Goal: Information Seeking & Learning: Learn about a topic

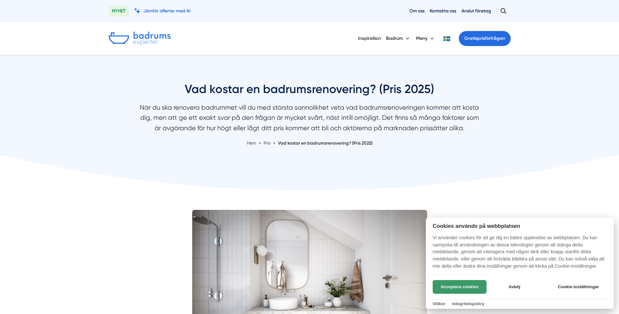
click at [469, 288] on button "Acceptera cookies" at bounding box center [460, 287] width 54 height 14
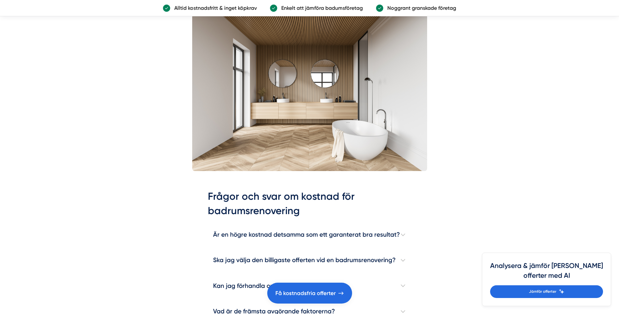
scroll to position [1762, 0]
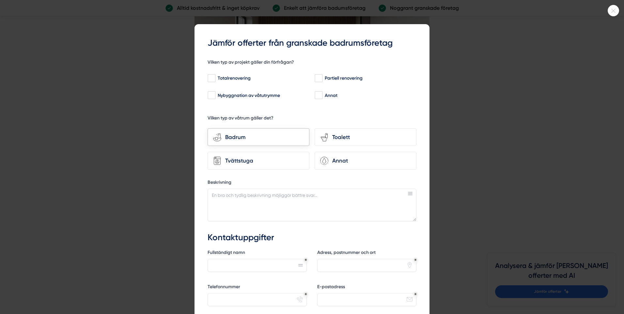
click at [244, 139] on div "Badrum" at bounding box center [262, 137] width 83 height 9
click at [0, 0] on input "bathroom-tub-towel Badrum" at bounding box center [0, 0] width 0 height 0
click at [210, 77] on input "Totalrenovering" at bounding box center [212, 78] width 8 height 7
checkbox input "true"
click at [612, 9] on icon at bounding box center [613, 11] width 11 height 4
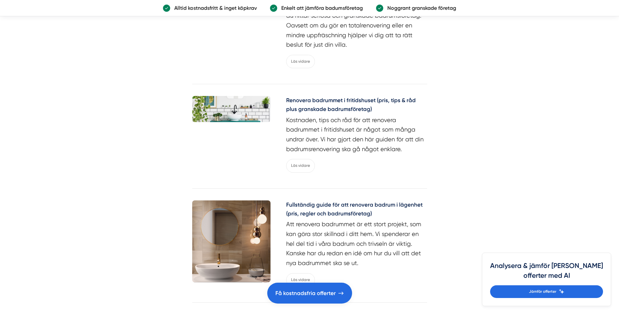
scroll to position [2904, 0]
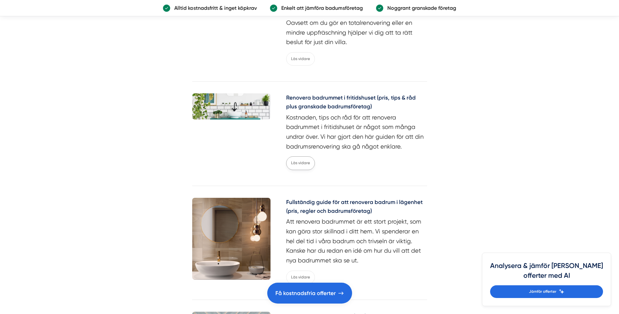
click at [294, 161] on link "Läs vidare" at bounding box center [300, 162] width 29 height 13
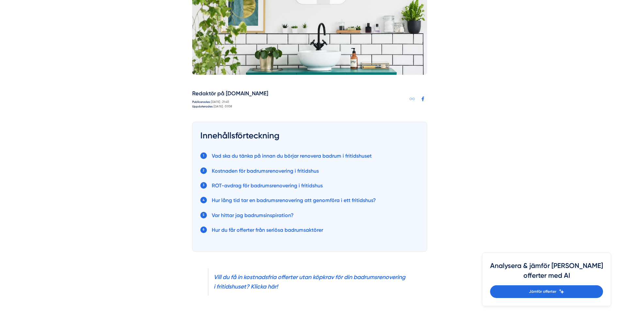
scroll to position [228, 0]
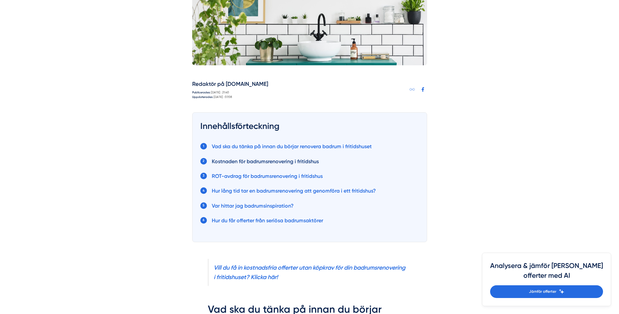
click at [285, 160] on link "Kostnaden för badrumsrenovering i fritidshus" at bounding box center [265, 161] width 107 height 6
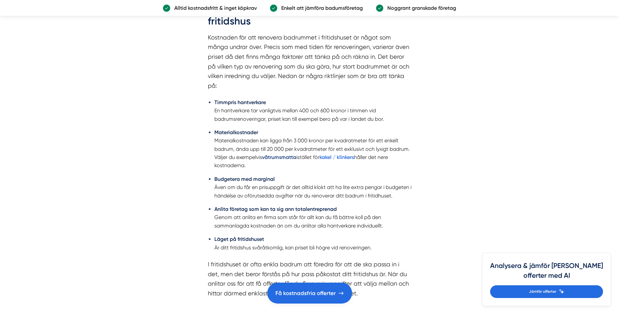
click at [268, 157] on strong "våtrumsmatta" at bounding box center [279, 157] width 34 height 6
